Goal: Task Accomplishment & Management: Manage account settings

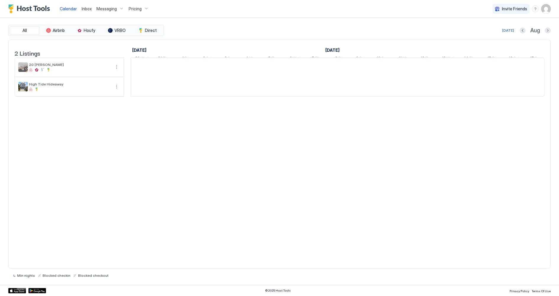
scroll to position [0, 328]
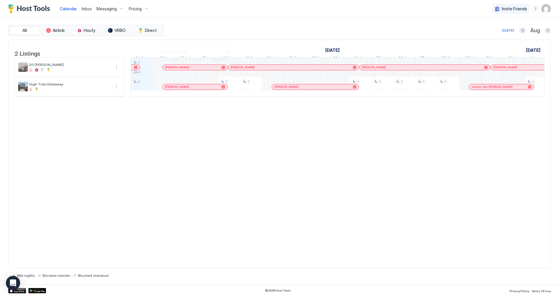
click at [192, 70] on div at bounding box center [192, 67] width 5 height 5
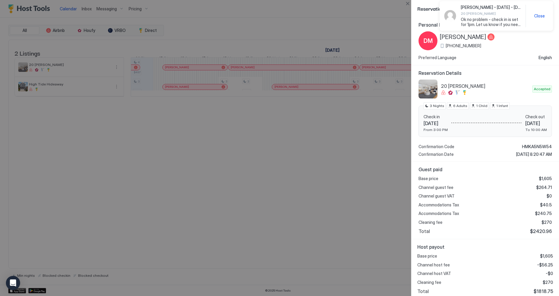
click at [538, 6] on div "[PERSON_NAME] - [DATE] - [DATE] 20 [PERSON_NAME] Ok no problem - check in is se…" at bounding box center [496, 16] width 104 height 22
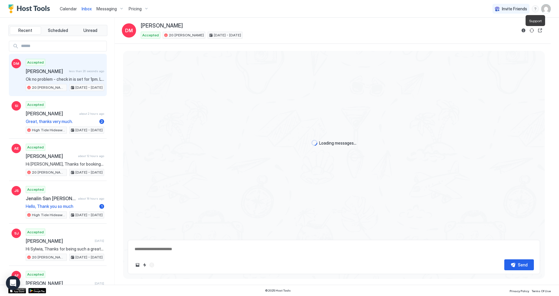
scroll to position [183, 0]
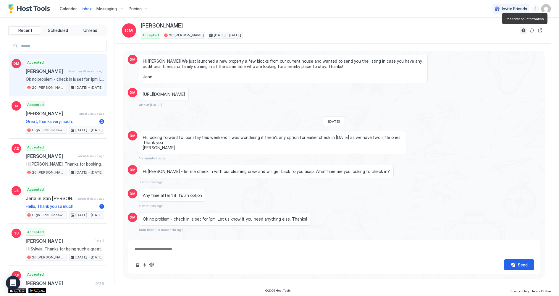
click at [522, 29] on button "Reservation information" at bounding box center [523, 30] width 7 height 7
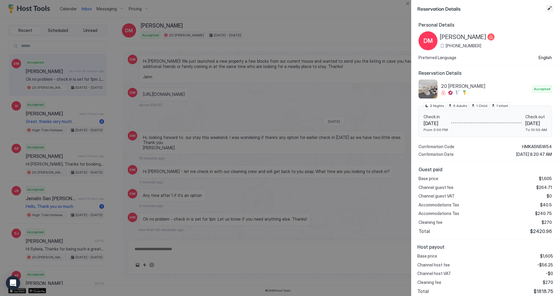
click at [548, 7] on button "Edit reservation" at bounding box center [549, 8] width 7 height 7
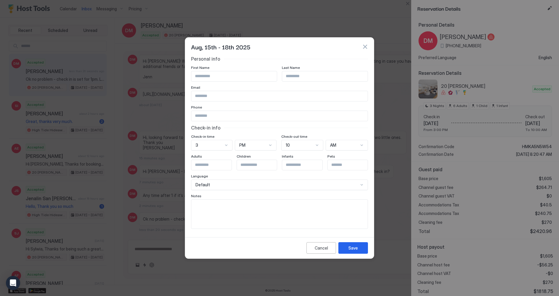
click at [212, 146] on div "3" at bounding box center [211, 145] width 41 height 11
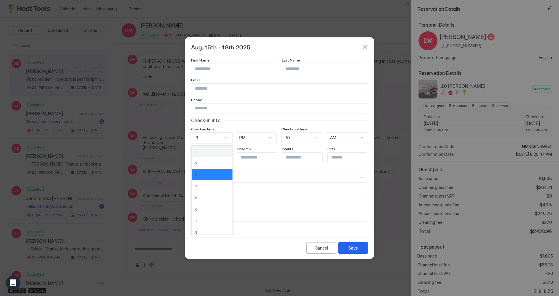
click at [213, 154] on div "1" at bounding box center [212, 152] width 41 height 12
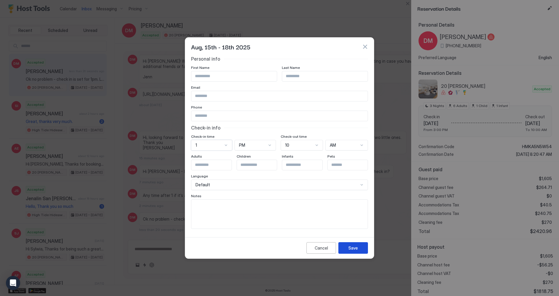
click at [355, 246] on div "Save" at bounding box center [353, 248] width 9 height 6
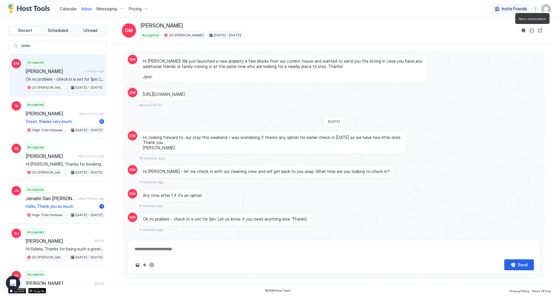
click at [530, 31] on button "Sync reservation" at bounding box center [531, 30] width 7 height 7
click at [34, 11] on img "Host Tools Logo" at bounding box center [30, 8] width 44 height 9
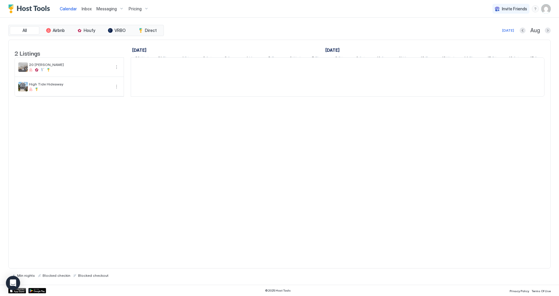
scroll to position [0, 328]
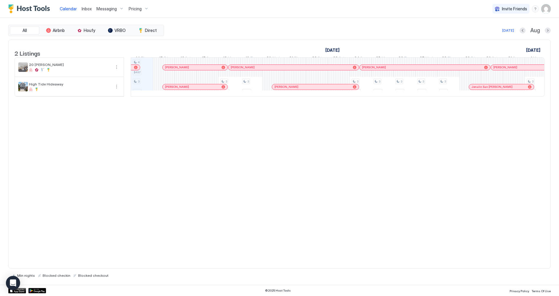
click at [89, 10] on span "Inbox" at bounding box center [87, 8] width 10 height 5
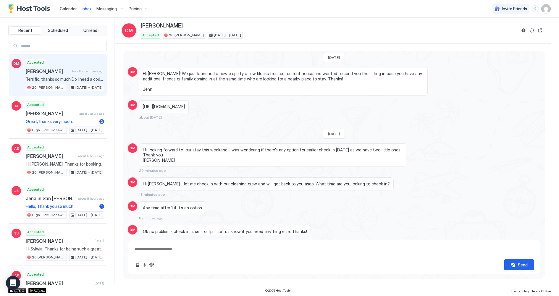
scroll to position [211, 0]
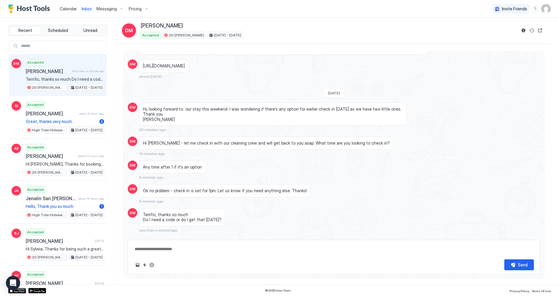
click at [534, 237] on button "Scheduled Messages" at bounding box center [512, 241] width 55 height 8
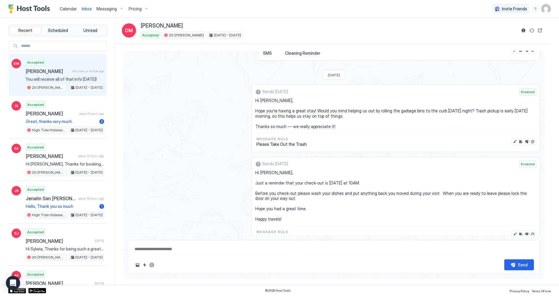
type textarea "*"
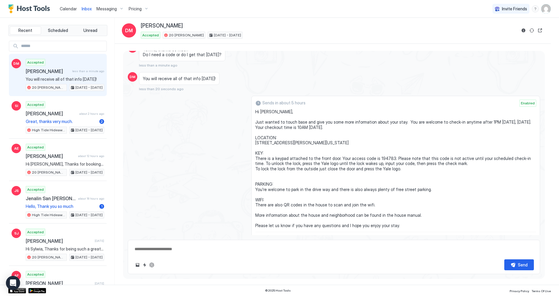
scroll to position [390, 0]
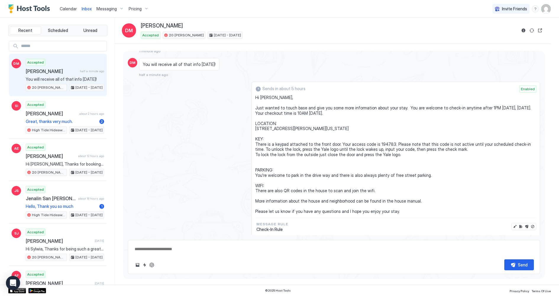
click at [117, 9] on div "Messaging" at bounding box center [110, 9] width 32 height 10
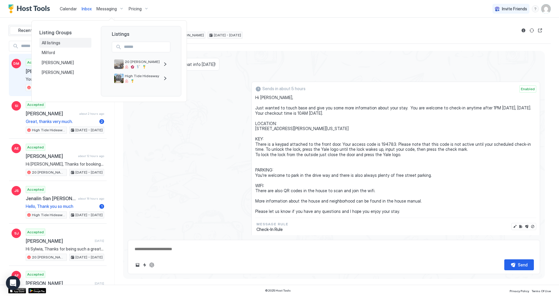
click at [72, 43] on div "All listings" at bounding box center [65, 42] width 47 height 5
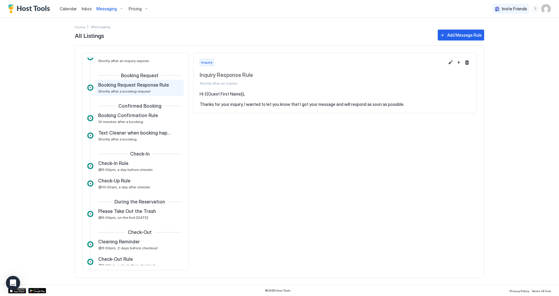
scroll to position [67, 0]
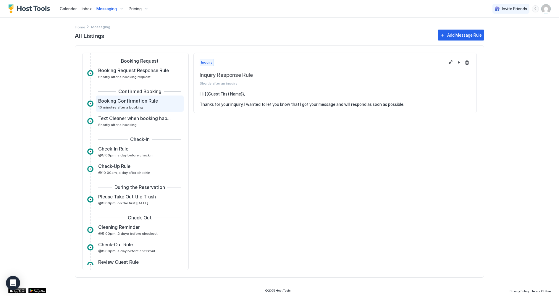
click at [148, 105] on div "Booking Confirmation Rule 10 minutes after a booking" at bounding box center [135, 104] width 75 height 12
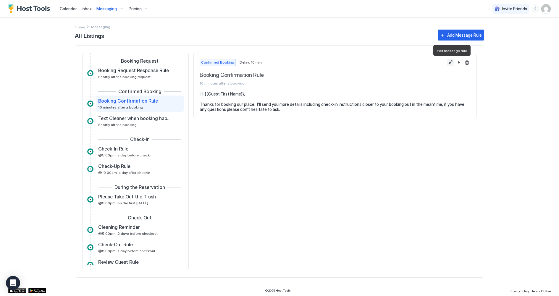
click at [449, 62] on button "Edit message rule" at bounding box center [450, 62] width 7 height 7
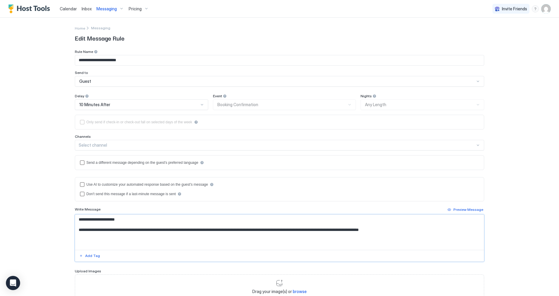
drag, startPoint x: 235, startPoint y: 229, endPoint x: 251, endPoint y: 228, distance: 15.7
click at [251, 228] on textarea "**********" at bounding box center [279, 232] width 409 height 35
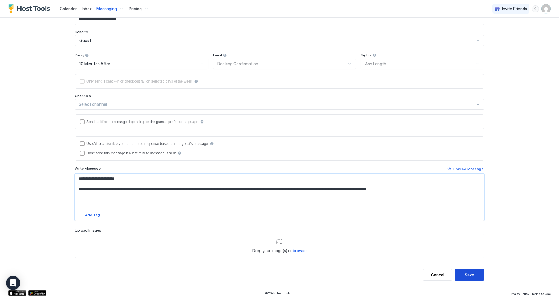
type textarea "**********"
click at [475, 270] on button "Save" at bounding box center [470, 275] width 30 height 12
